Goal: Check status

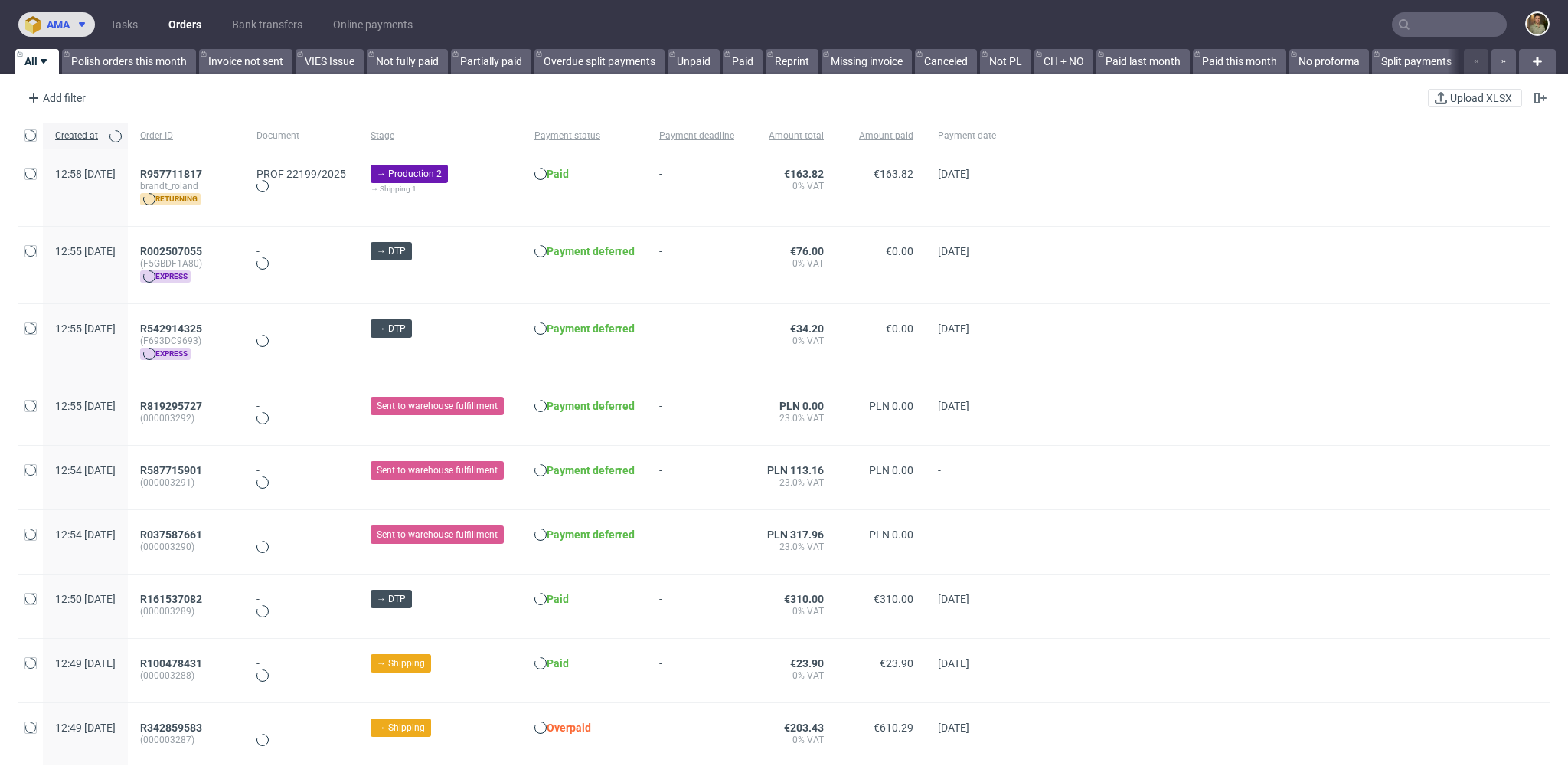
click at [87, 34] on button "ama" at bounding box center [57, 24] width 76 height 24
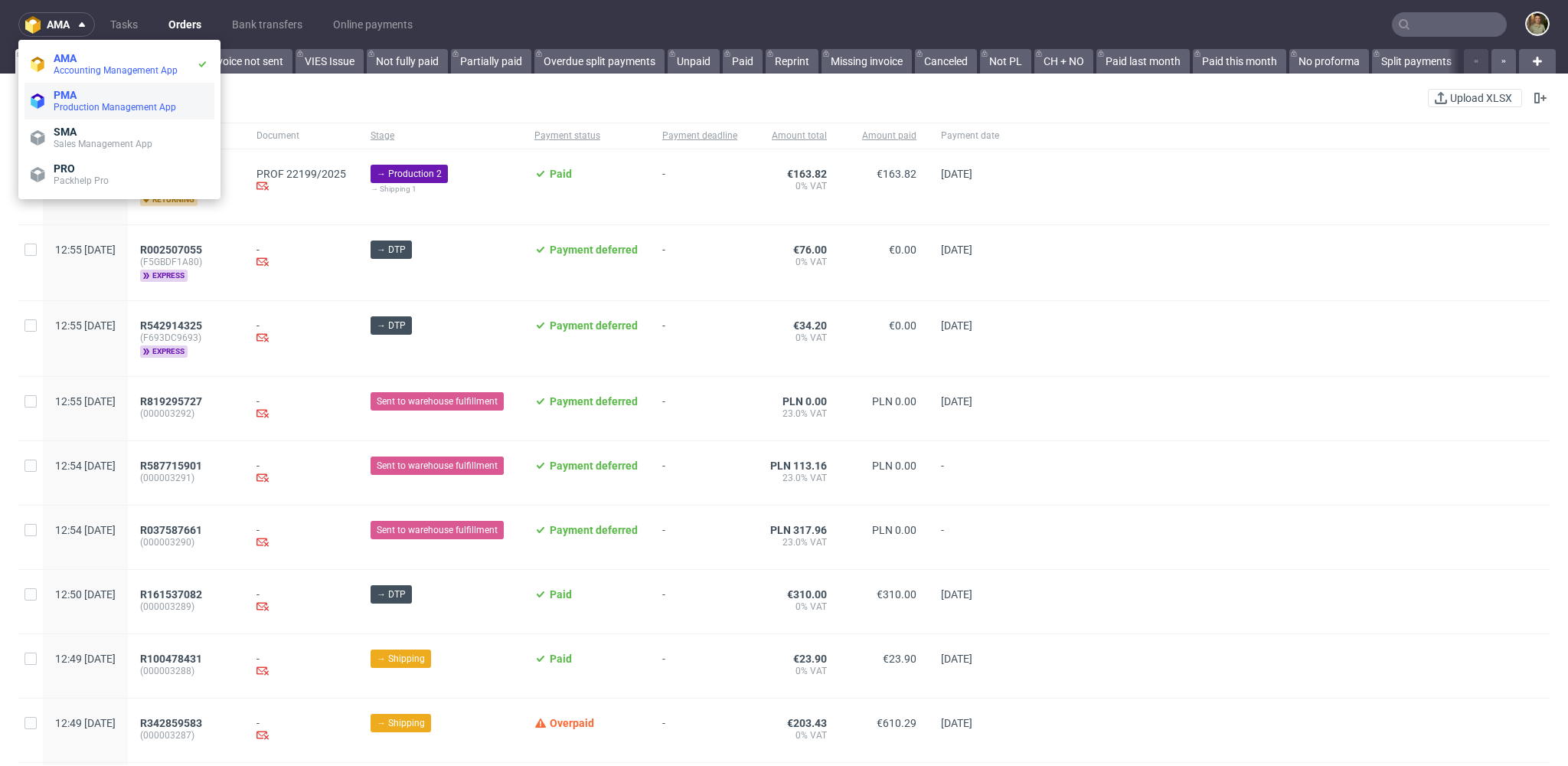
click at [91, 109] on span "Production Management App" at bounding box center [115, 107] width 123 height 11
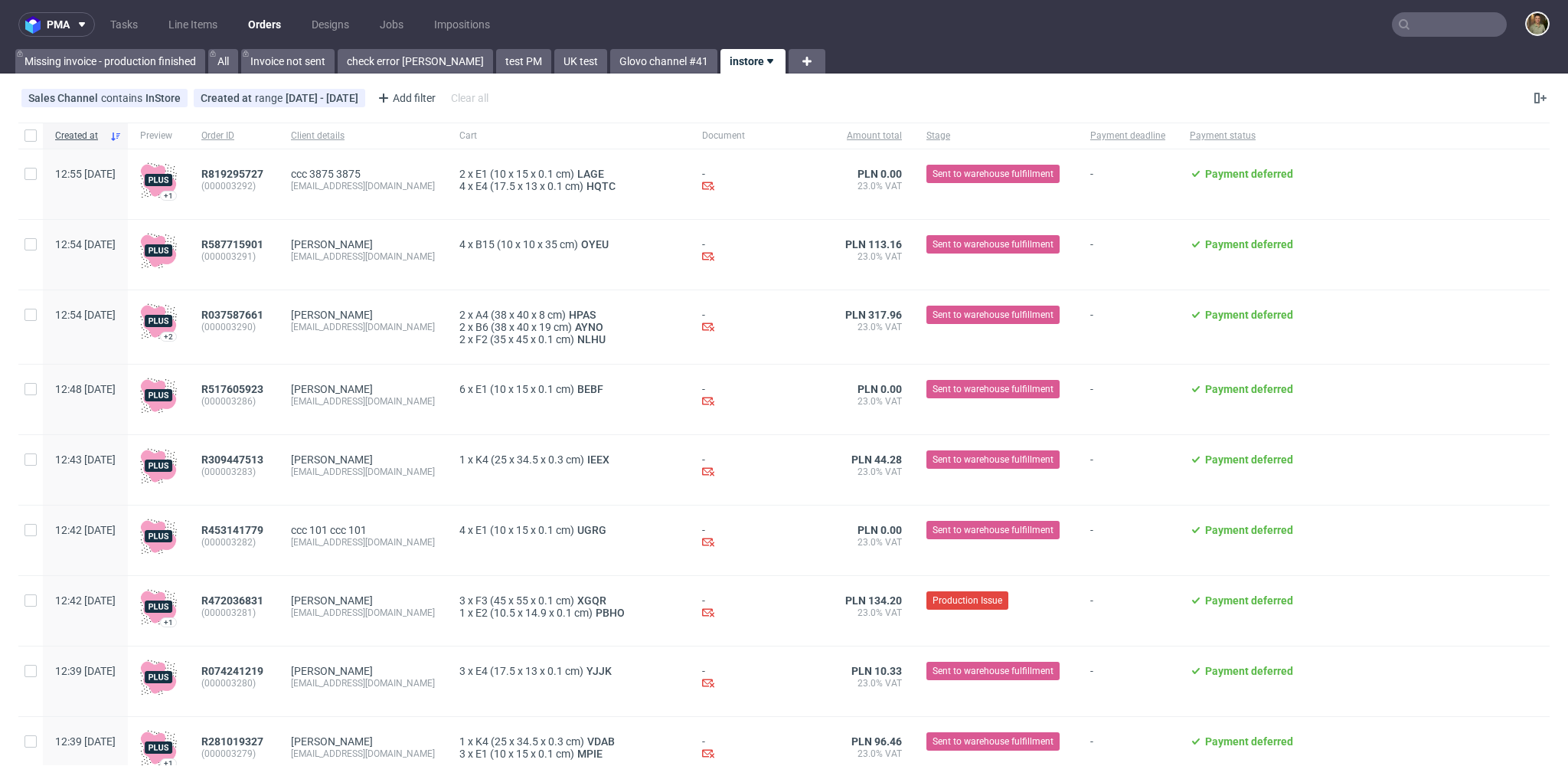
click at [1019, 49] on div "Missing invoice - production finished All Invoice not sent check error [PERSON_…" at bounding box center [784, 61] width 1568 height 24
